Goal: Information Seeking & Learning: Learn about a topic

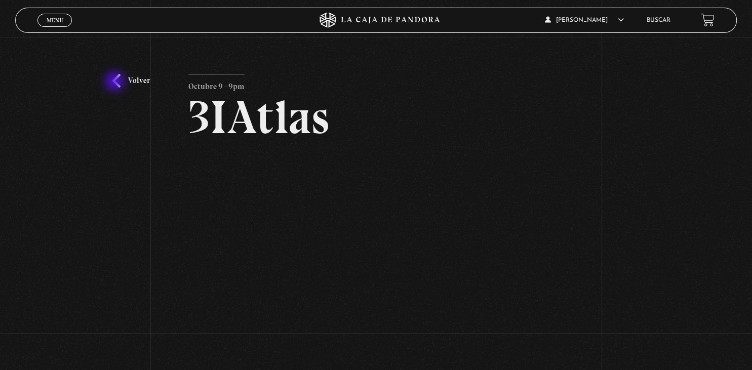
click at [116, 83] on link "Volver" at bounding box center [130, 81] width 37 height 14
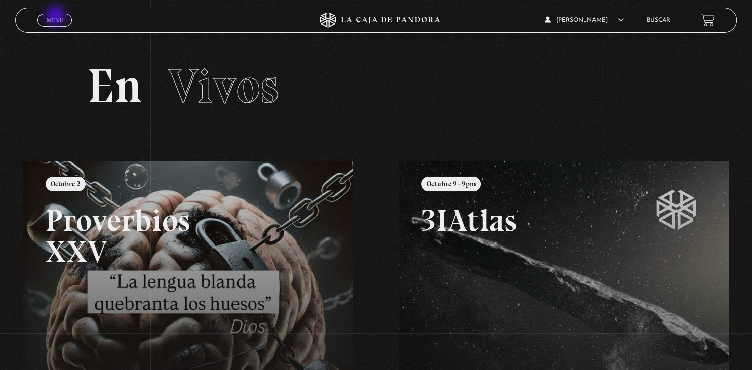
click at [57, 17] on span "Menu" at bounding box center [55, 20] width 17 height 6
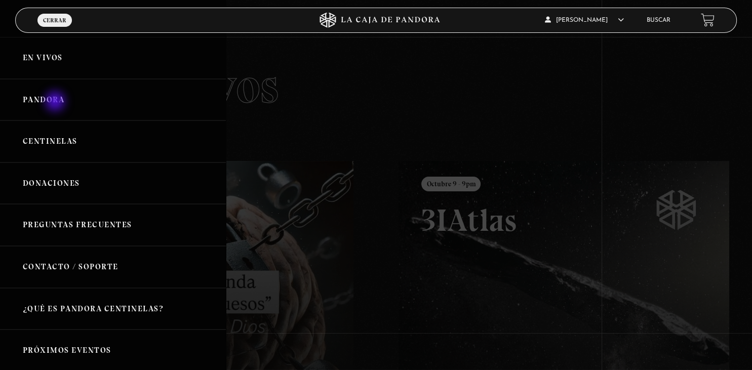
click at [56, 102] on link "Pandora" at bounding box center [113, 100] width 226 height 42
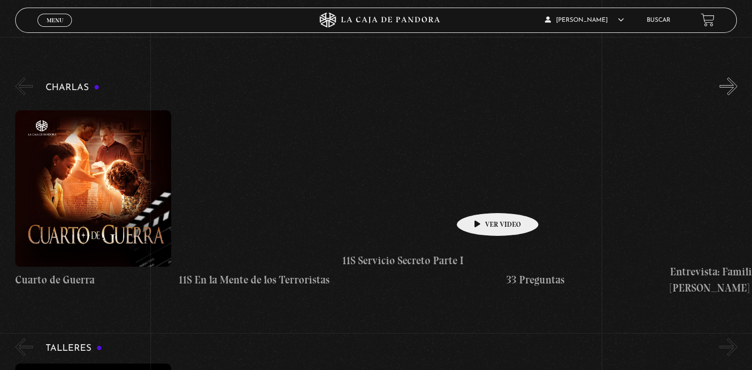
scroll to position [66, 0]
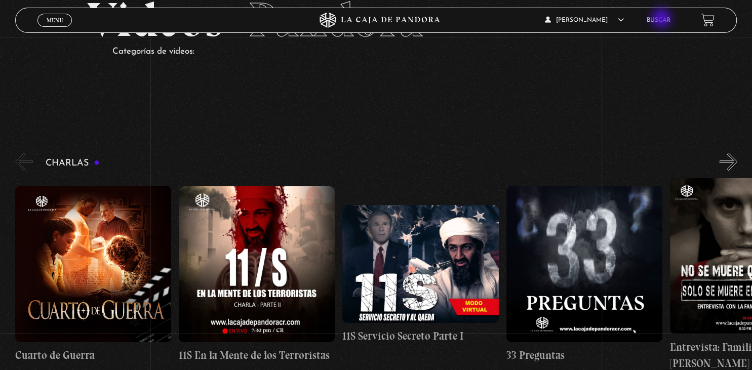
click at [663, 19] on link "Buscar" at bounding box center [659, 20] width 24 height 6
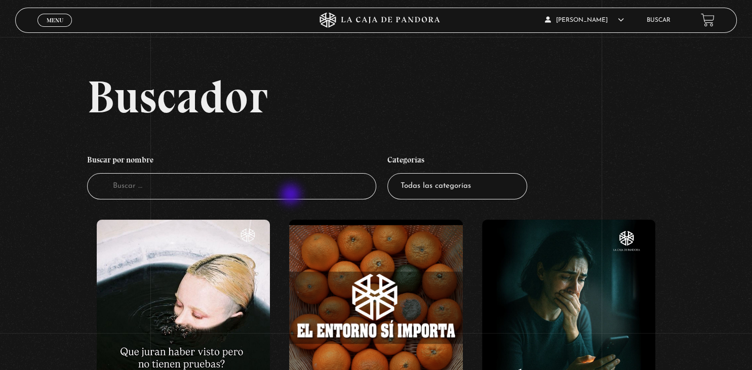
click at [292, 196] on input "Buscador" at bounding box center [231, 186] width 289 height 27
type input "naves"
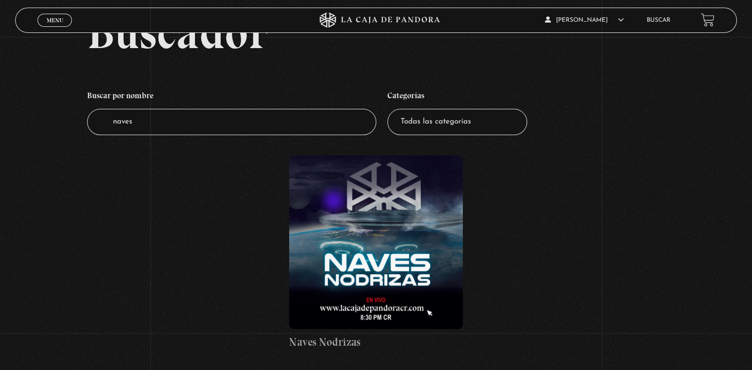
scroll to position [75, 0]
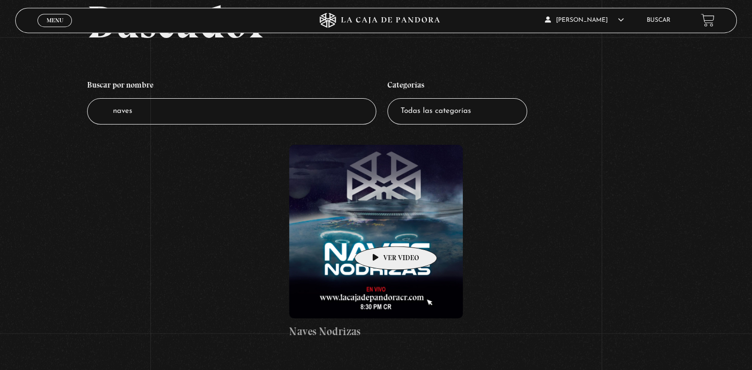
click at [380, 231] on figure at bounding box center [375, 231] width 173 height 173
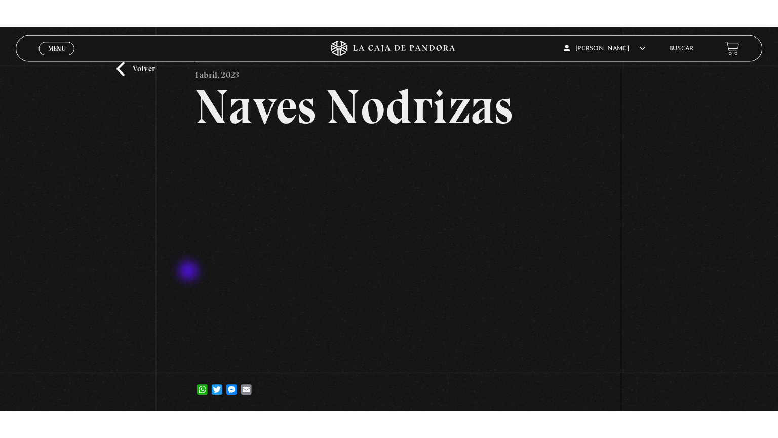
scroll to position [43, 0]
